Goal: Information Seeking & Learning: Learn about a topic

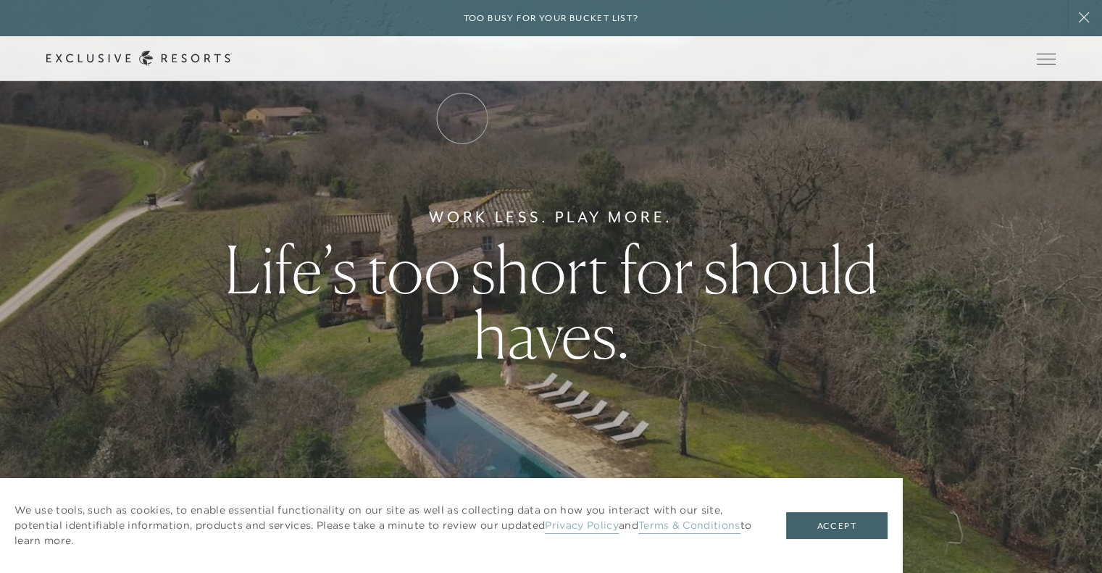
click at [0, 0] on link "The Collection" at bounding box center [0, 0] width 0 height 0
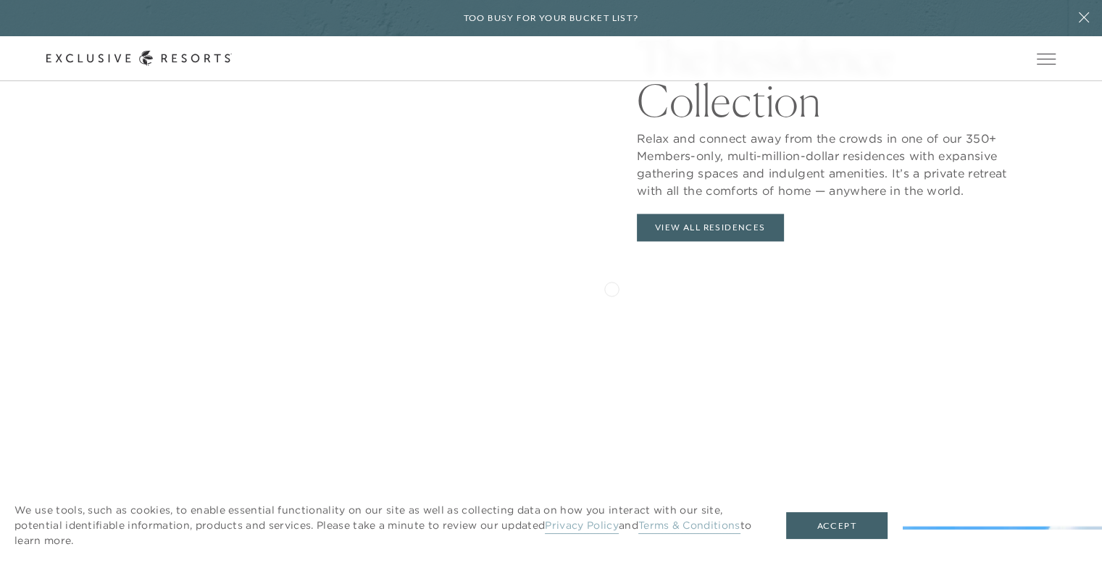
scroll to position [1641, 0]
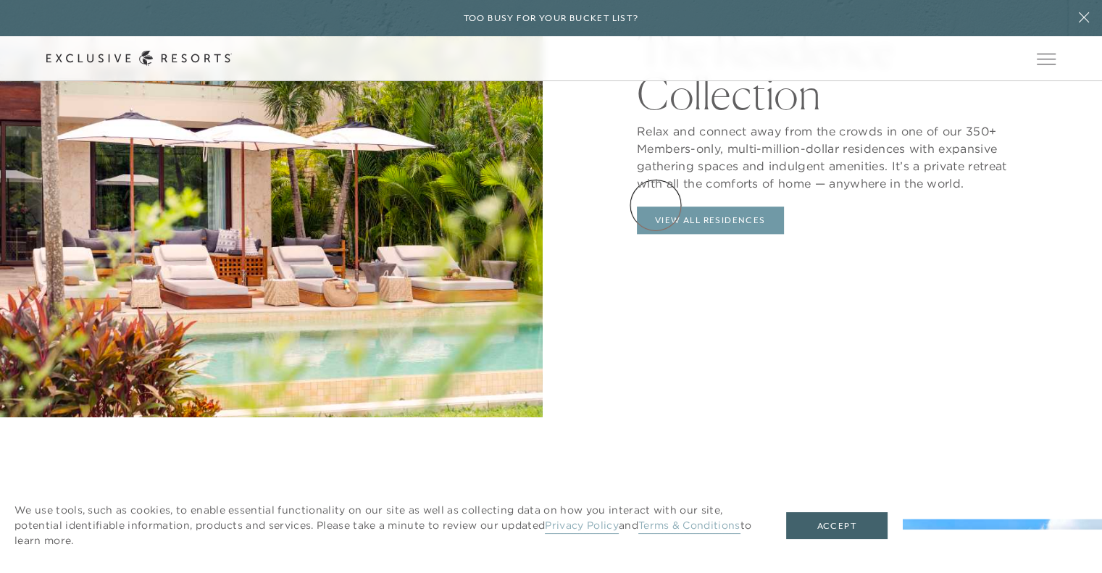
click at [655, 206] on link "View All Residences" at bounding box center [710, 220] width 147 height 28
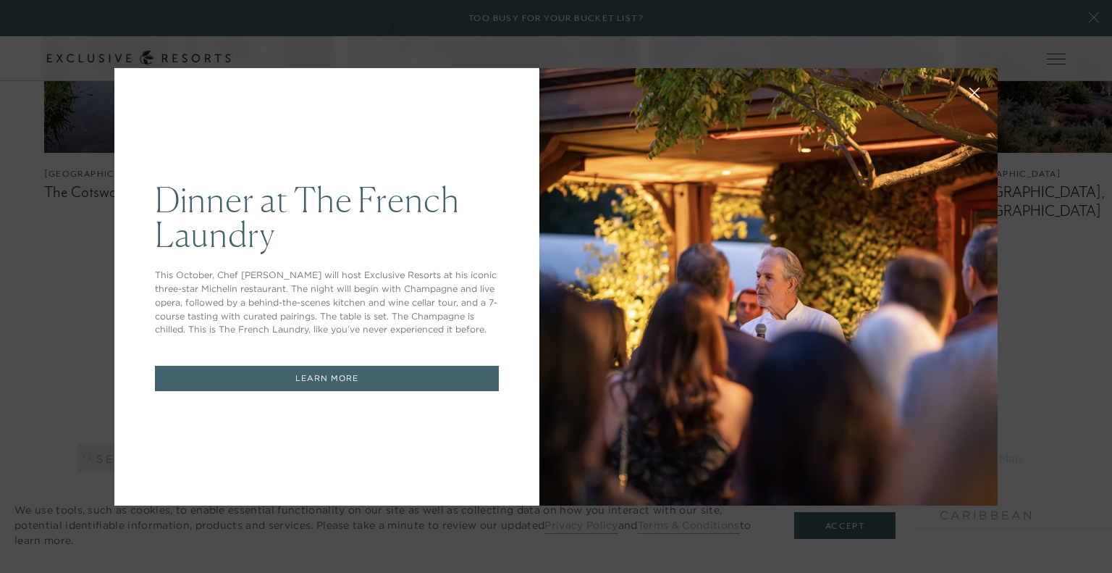
click at [970, 88] on icon at bounding box center [975, 92] width 11 height 11
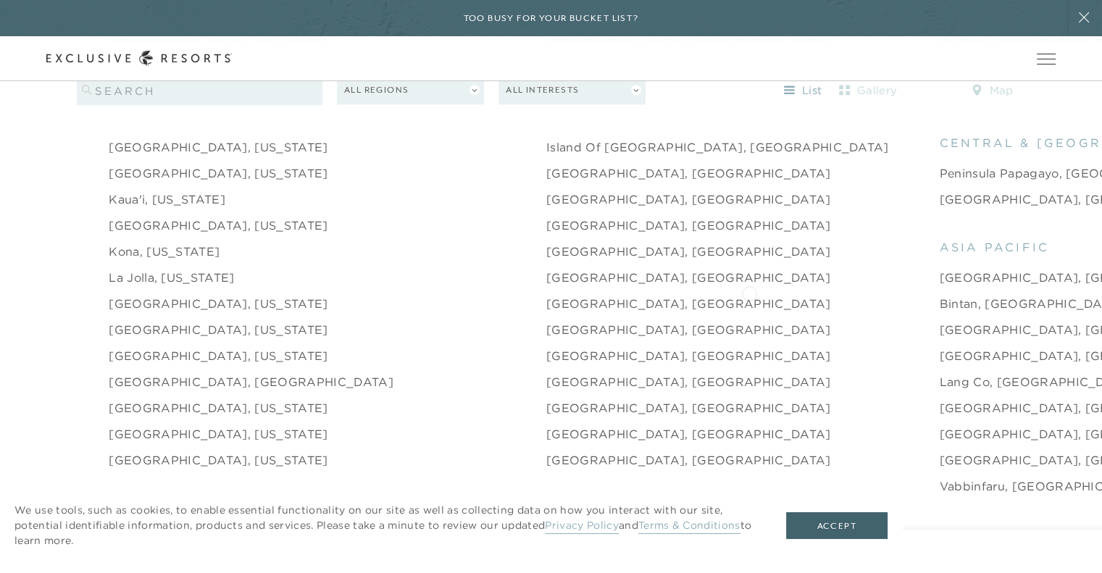
scroll to position [1787, 0]
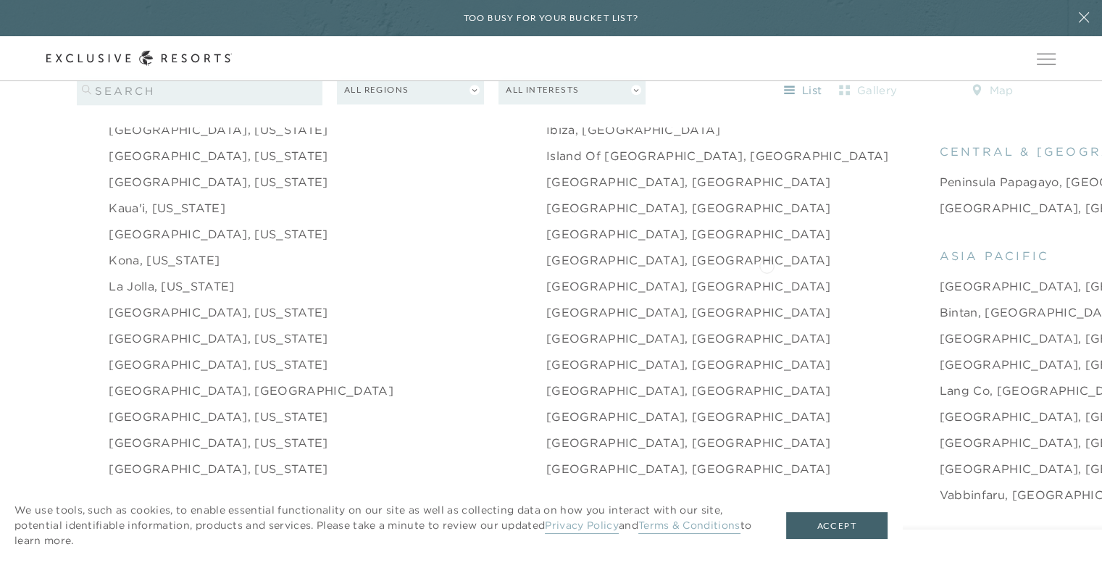
click at [939, 277] on link "[GEOGRAPHIC_DATA], [GEOGRAPHIC_DATA]" at bounding box center [1081, 285] width 285 height 17
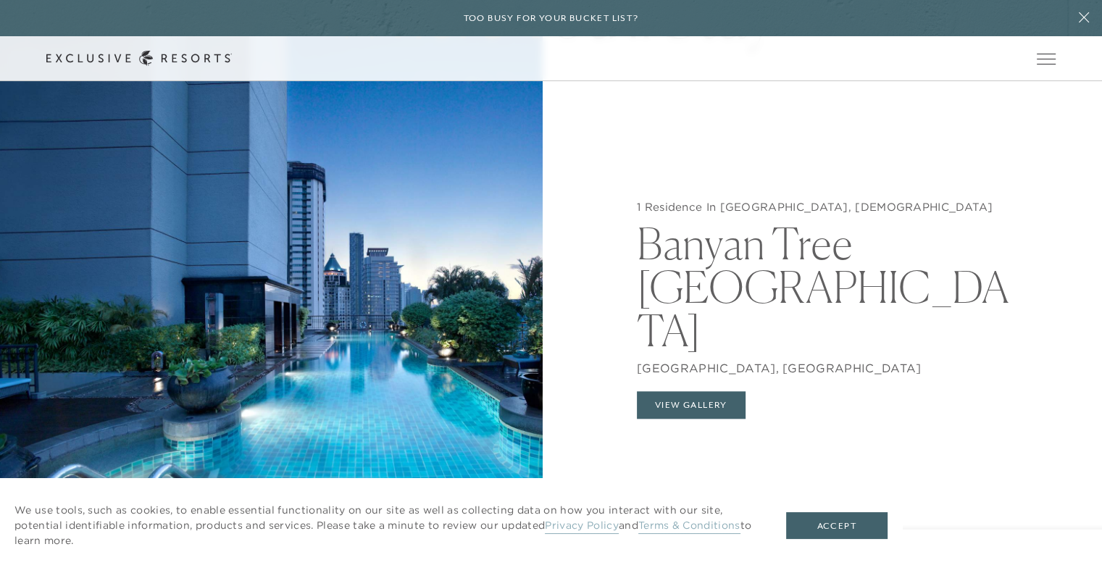
scroll to position [1328, 0]
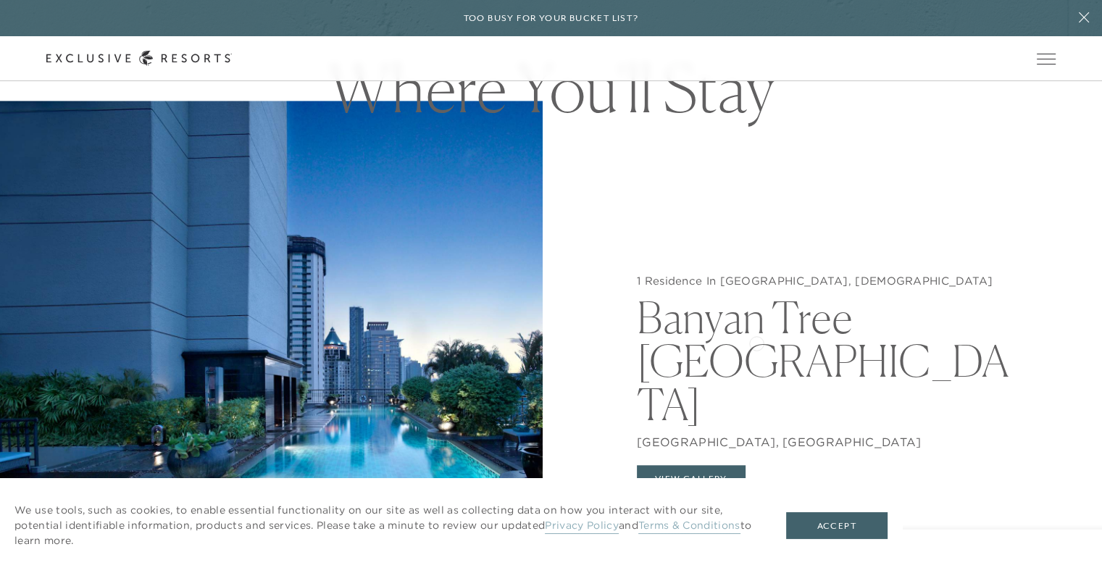
click at [756, 342] on h2 "Banyan Tree [GEOGRAPHIC_DATA]" at bounding box center [830, 357] width 387 height 138
click at [697, 465] on button "View Gallery" at bounding box center [691, 479] width 109 height 28
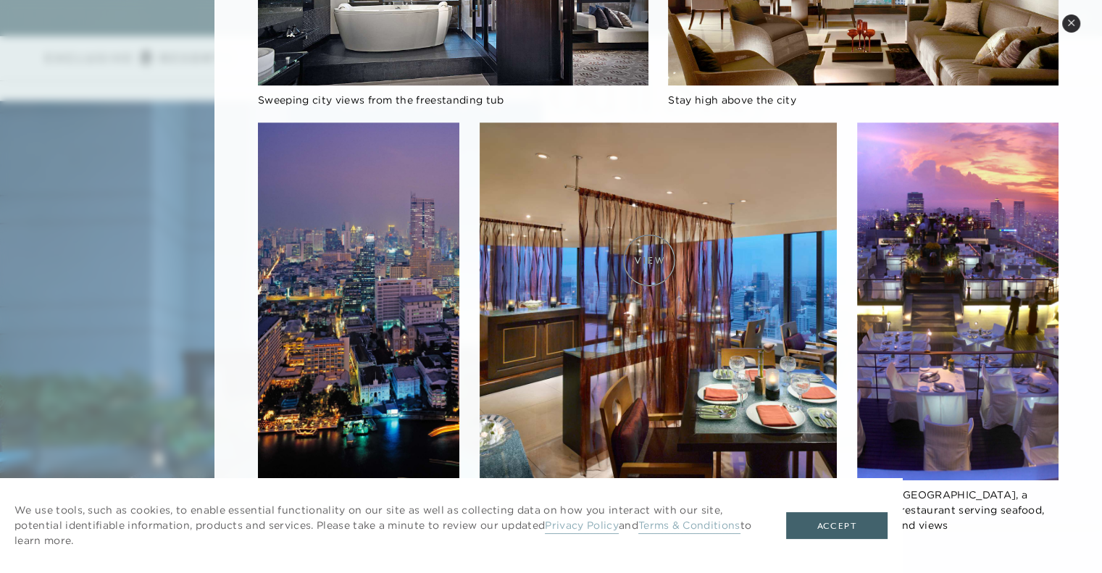
scroll to position [1617, 0]
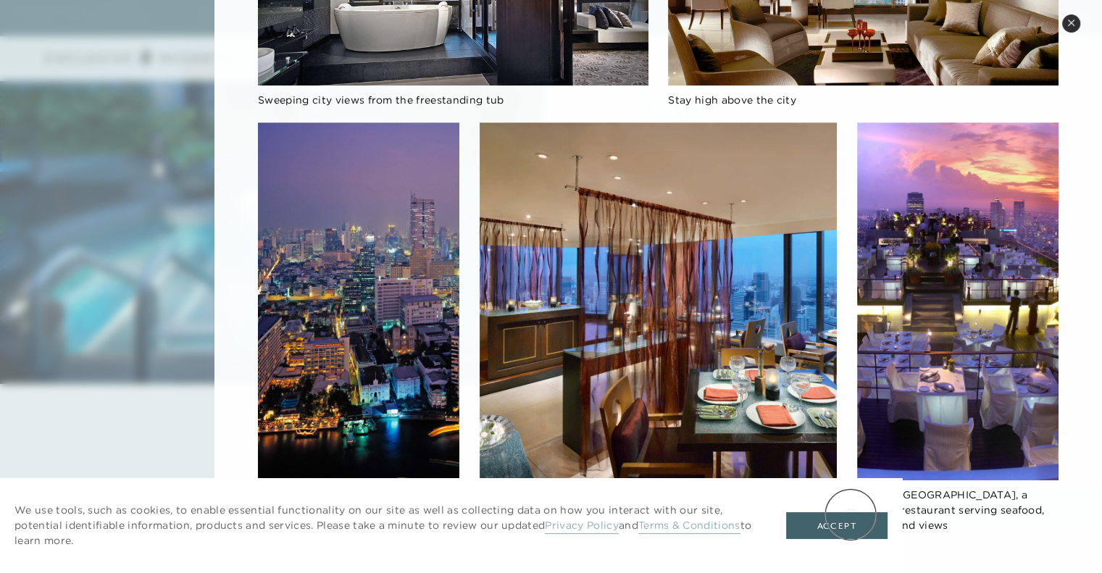
click at [840, 521] on button "Accept" at bounding box center [836, 526] width 101 height 28
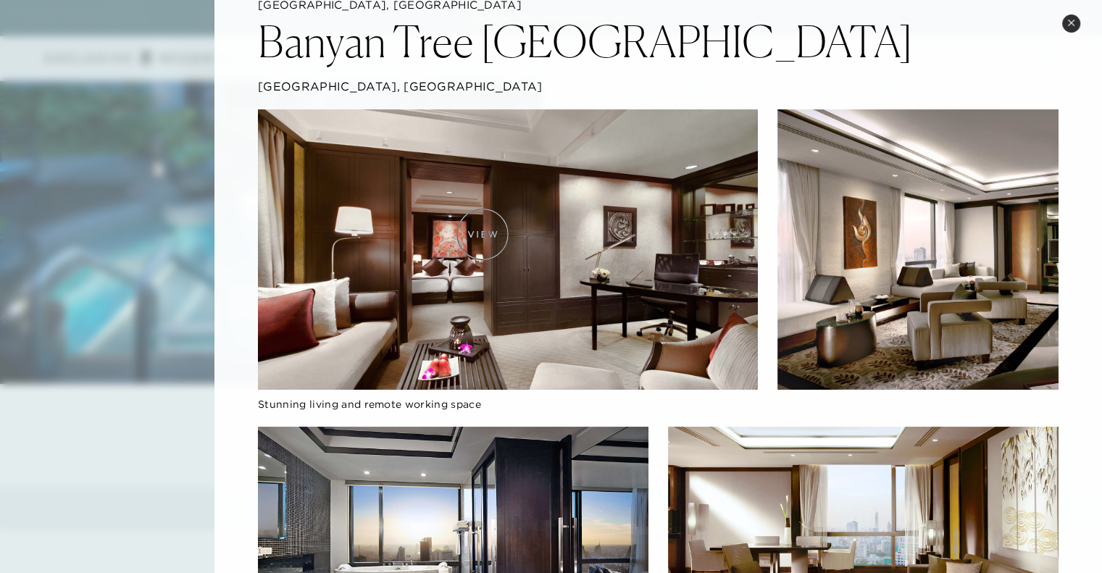
scroll to position [0, 0]
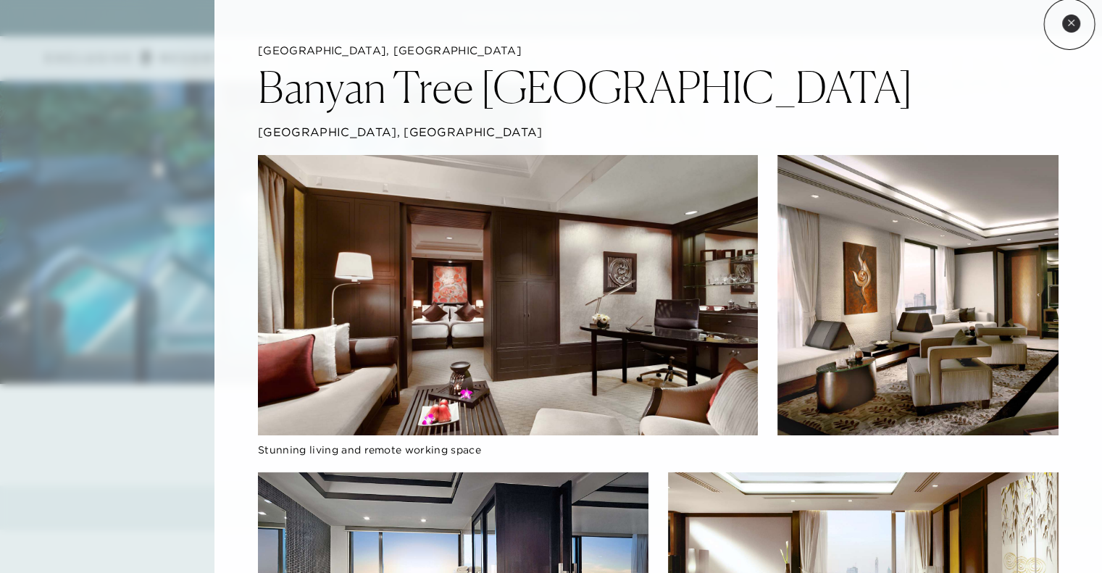
click at [1069, 24] on icon at bounding box center [1071, 23] width 6 height 6
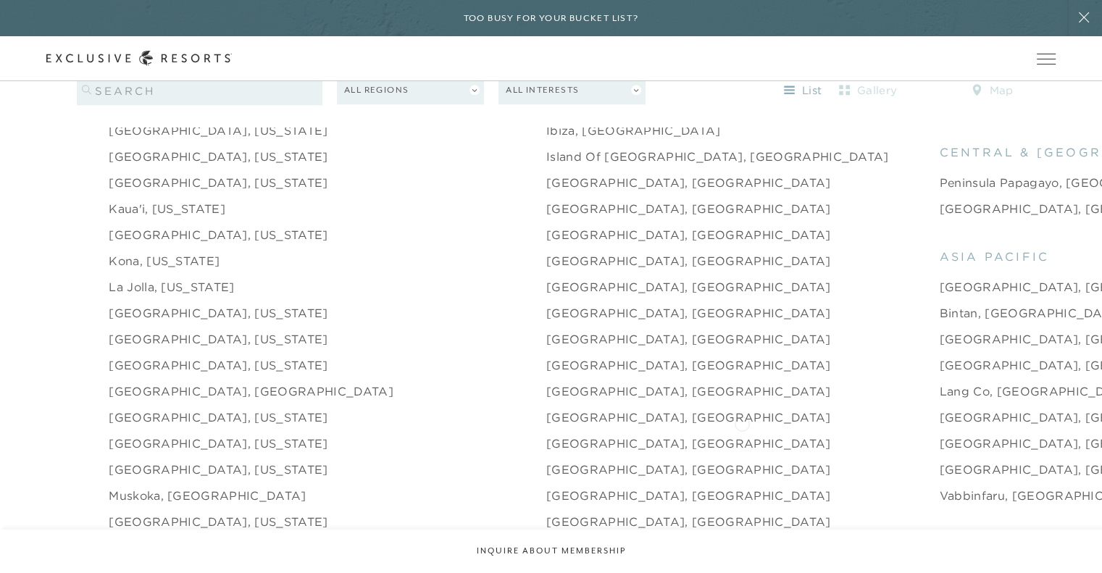
scroll to position [1787, 0]
click at [939, 408] on link "[GEOGRAPHIC_DATA], [GEOGRAPHIC_DATA]" at bounding box center [1081, 416] width 285 height 17
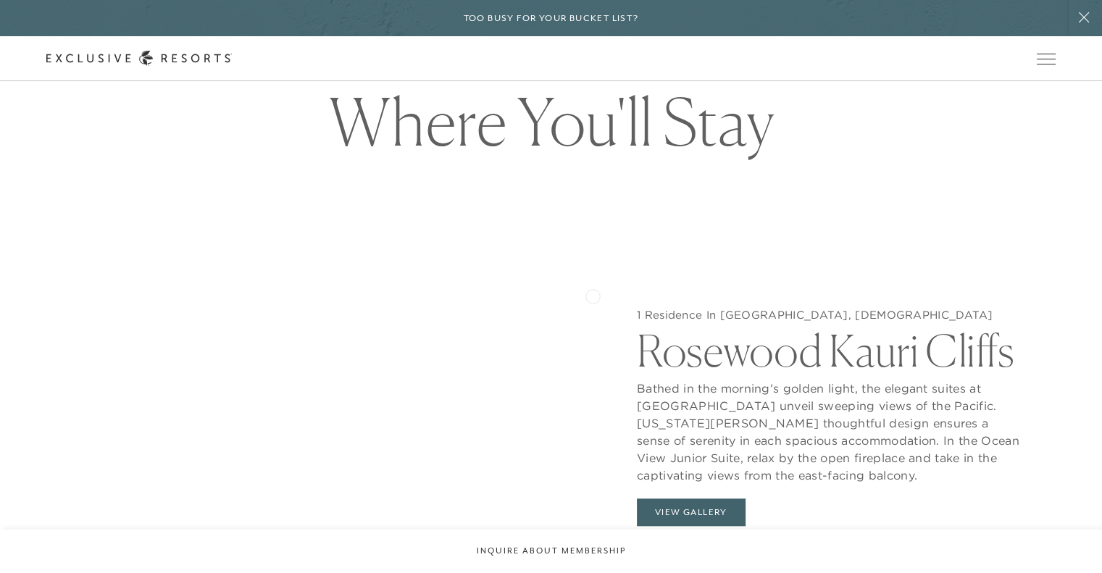
scroll to position [1545, 0]
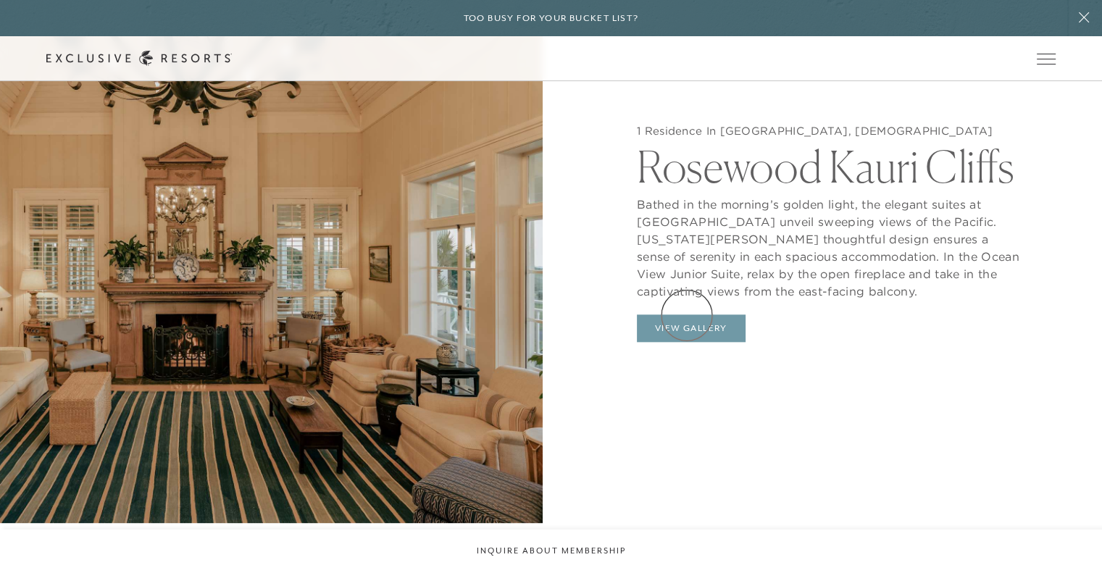
click at [687, 315] on button "View Gallery" at bounding box center [691, 328] width 109 height 28
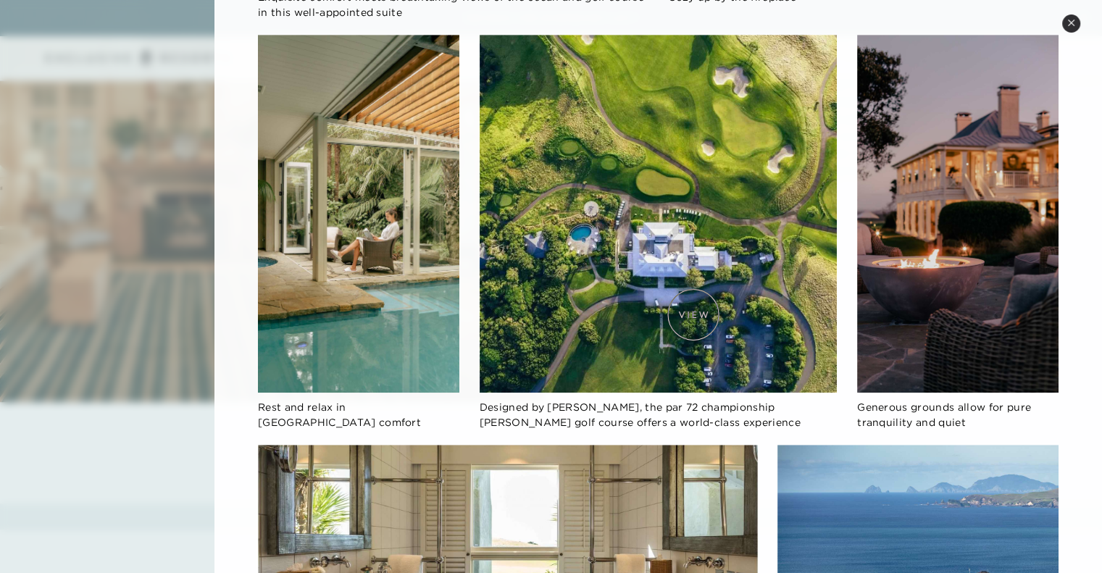
scroll to position [651, 0]
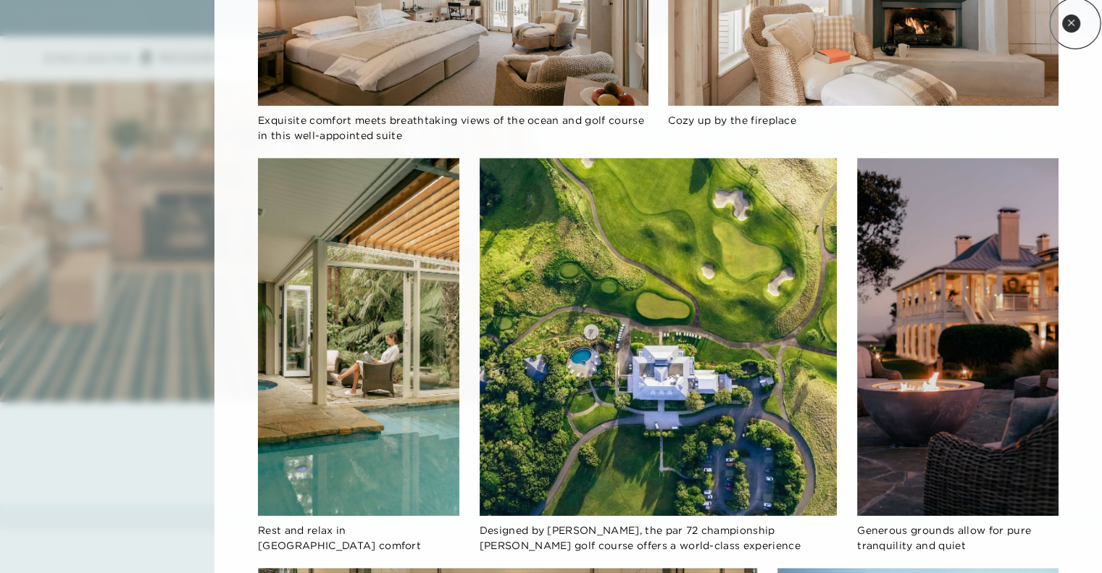
click at [1075, 23] on button "Close quickview" at bounding box center [1071, 23] width 18 height 18
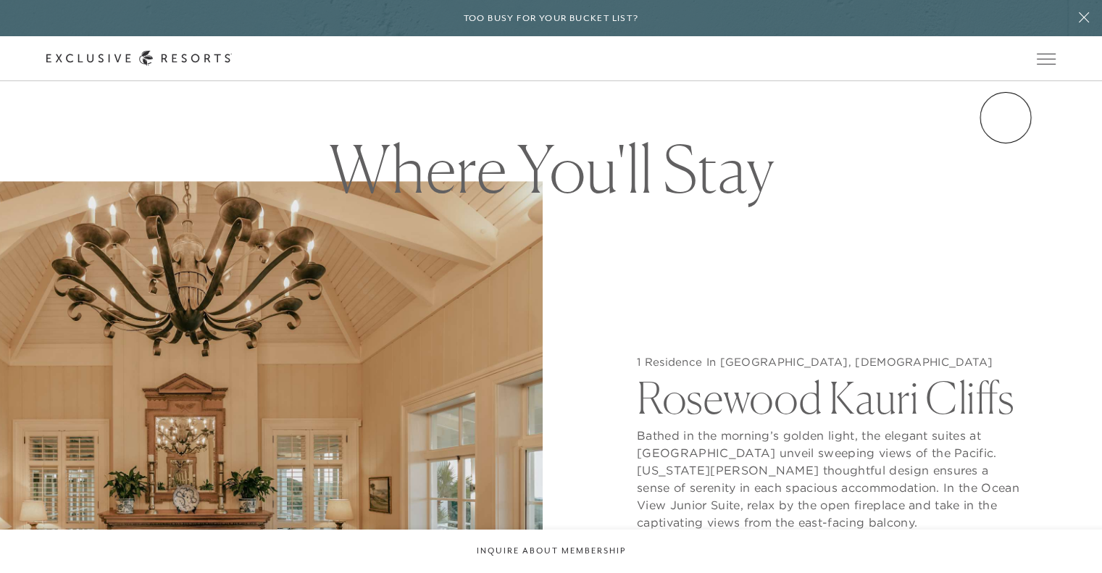
scroll to position [1279, 0]
